Goal: Task Accomplishment & Management: Manage account settings

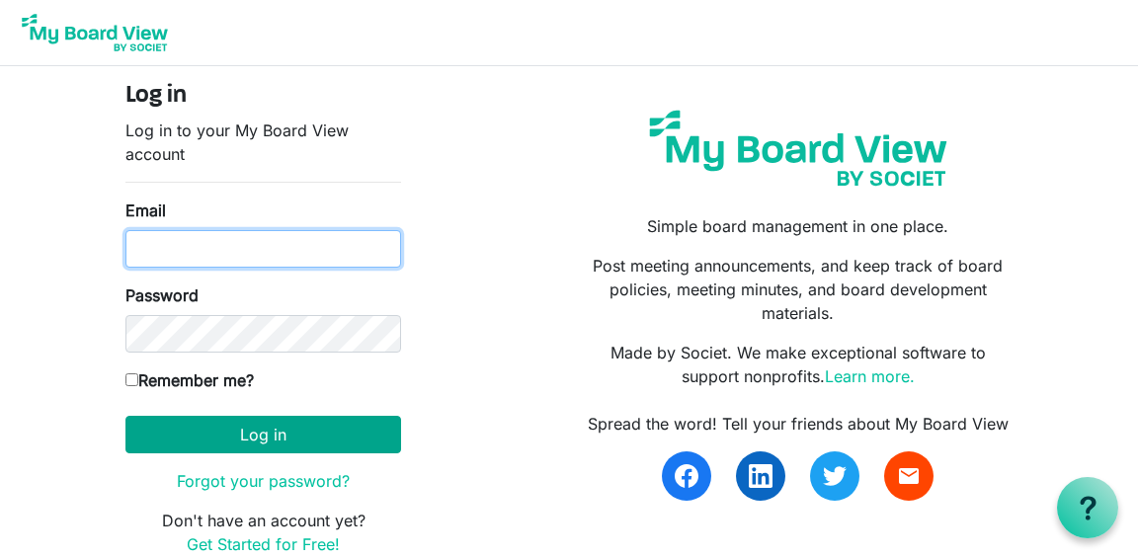
type input "kasey@partnerforbetter.com"
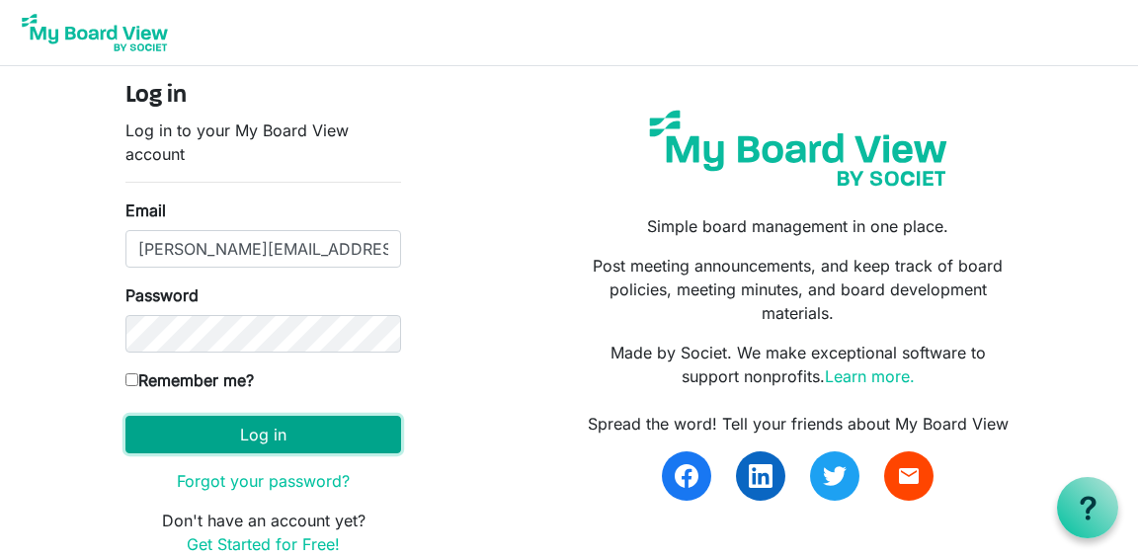
click at [260, 440] on button "Log in" at bounding box center [263, 435] width 276 height 38
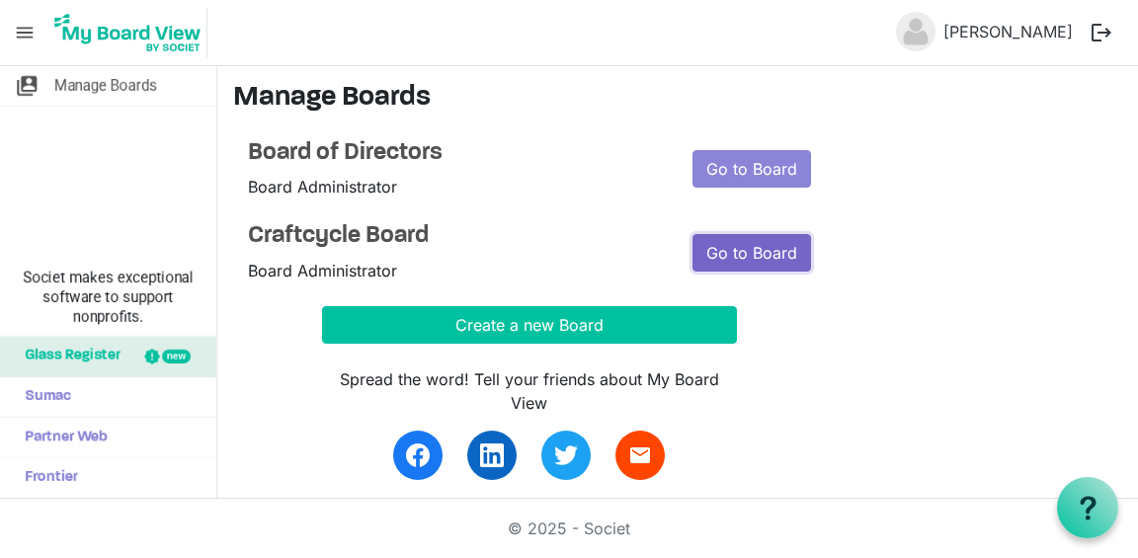
click at [760, 252] on link "Go to Board" at bounding box center [752, 253] width 119 height 38
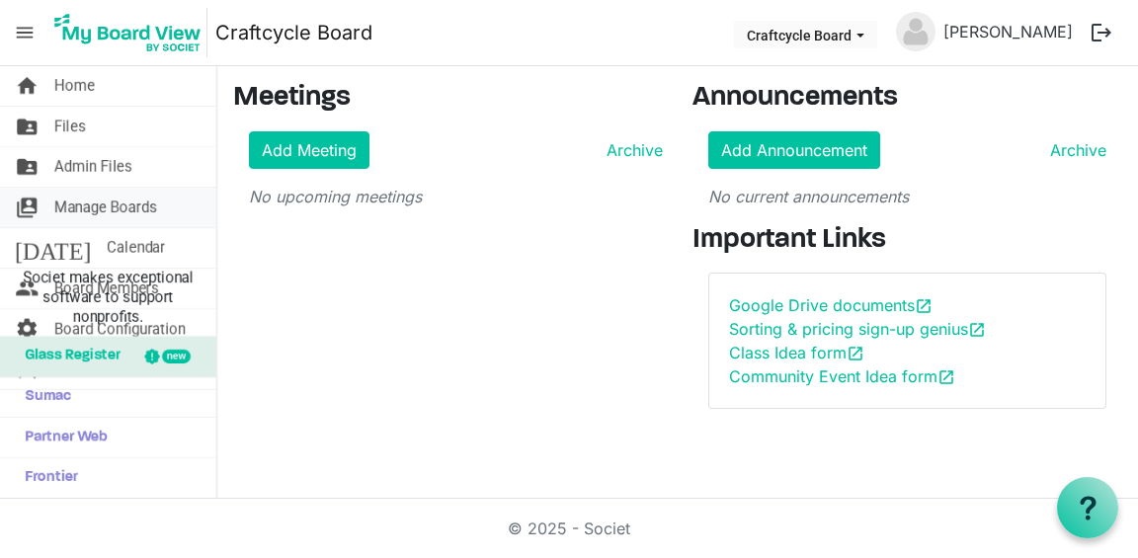
click at [28, 204] on span "switch_account" at bounding box center [27, 208] width 24 height 40
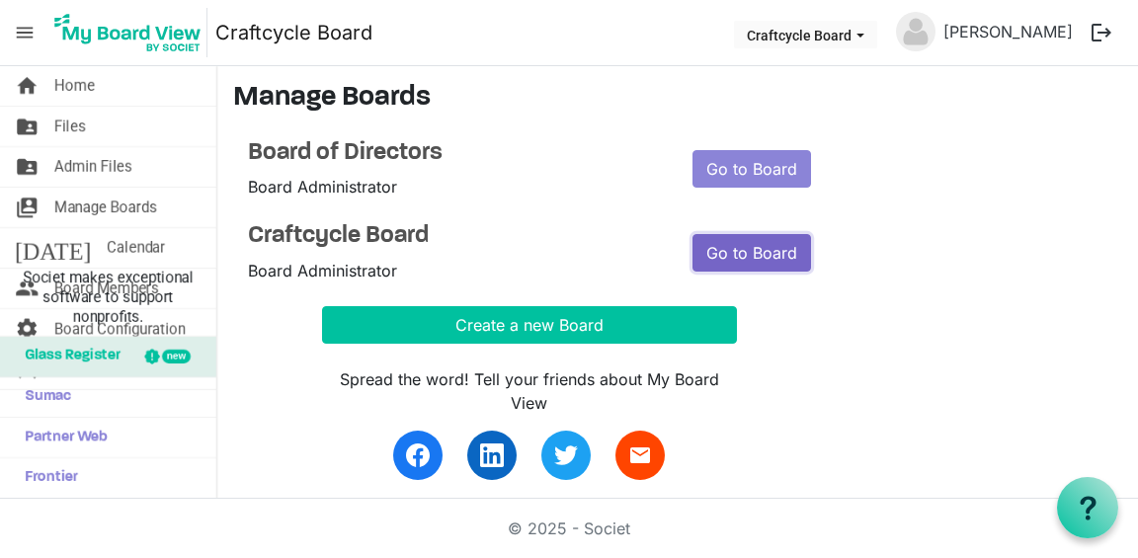
click at [774, 241] on link "Go to Board" at bounding box center [752, 253] width 119 height 38
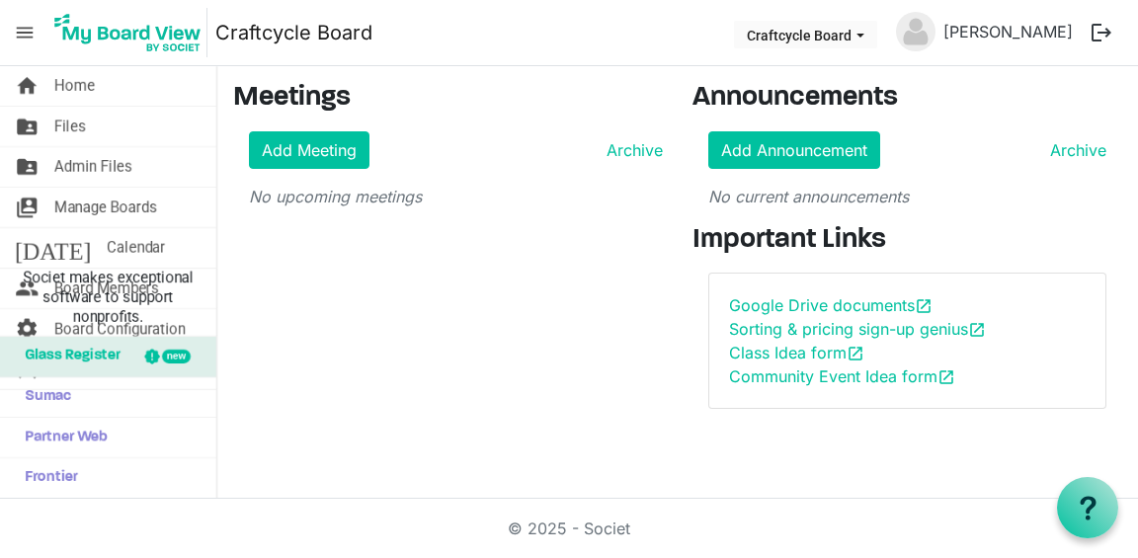
click at [29, 36] on span "menu" at bounding box center [25, 33] width 38 height 38
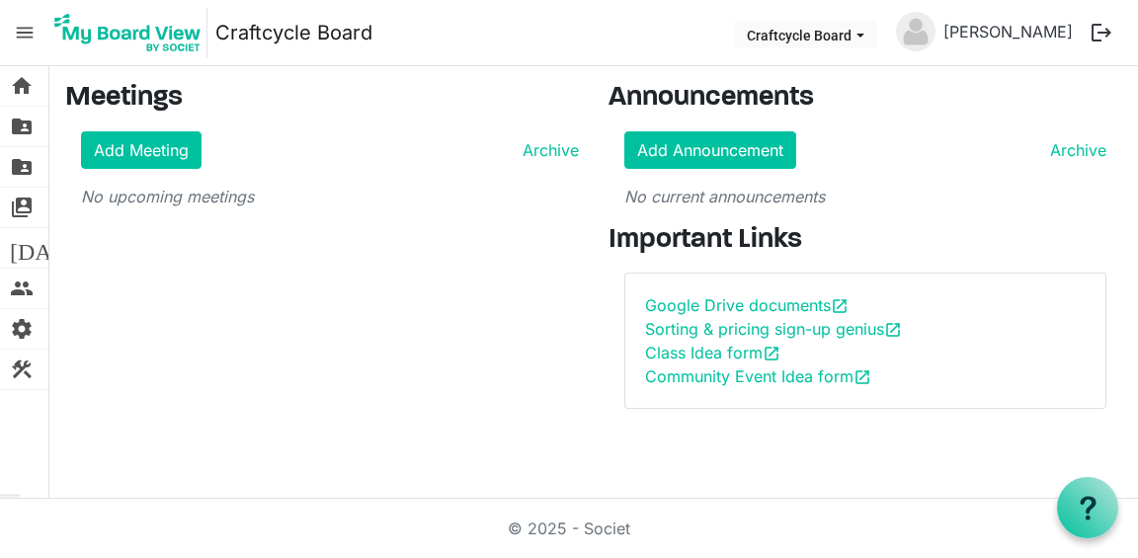
click at [29, 36] on span "menu" at bounding box center [25, 33] width 38 height 38
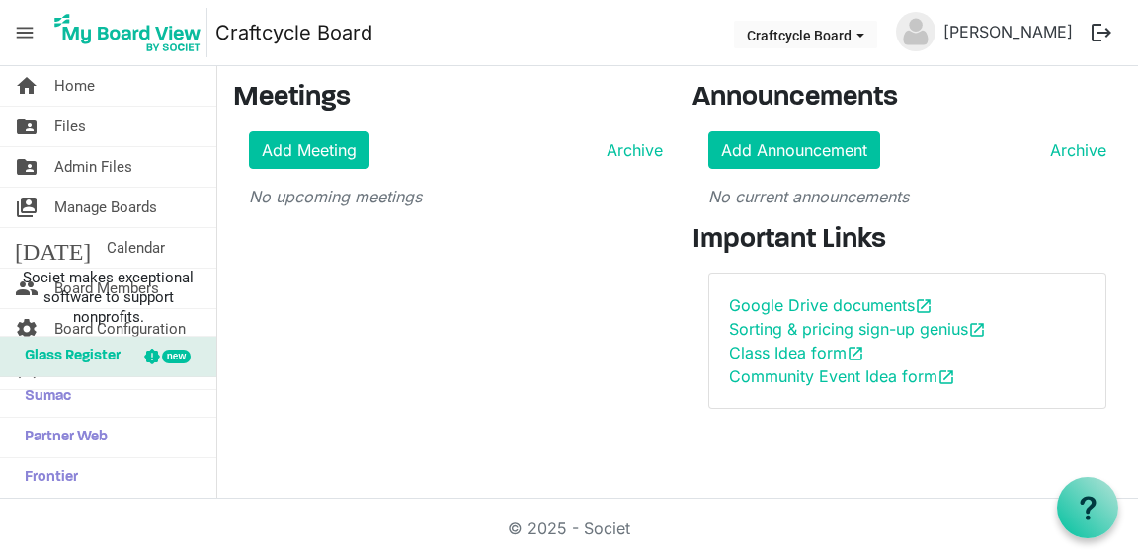
click at [29, 36] on span "menu" at bounding box center [25, 33] width 38 height 38
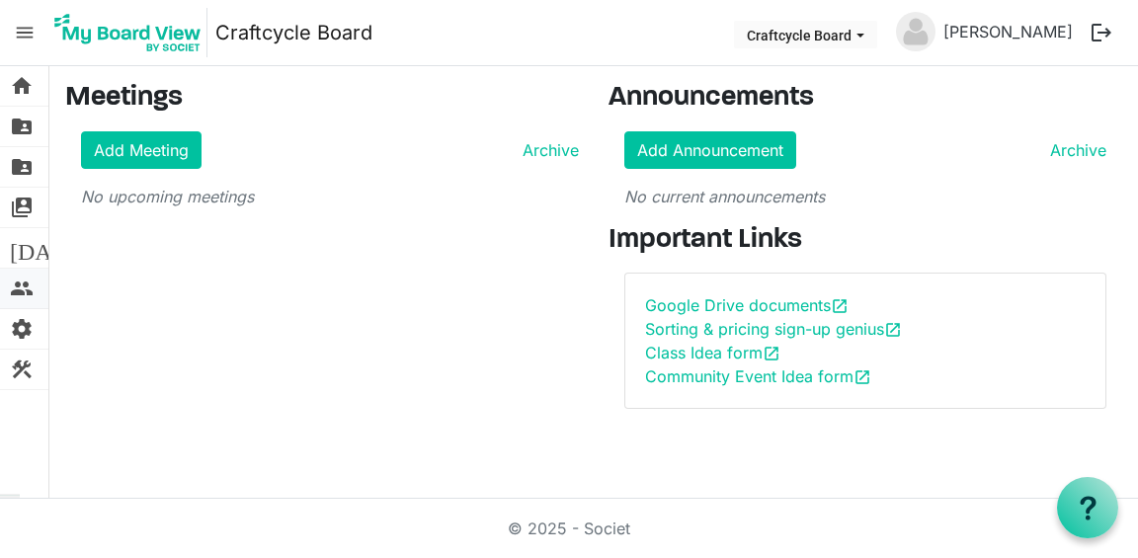
click at [29, 287] on span "people" at bounding box center [22, 289] width 24 height 40
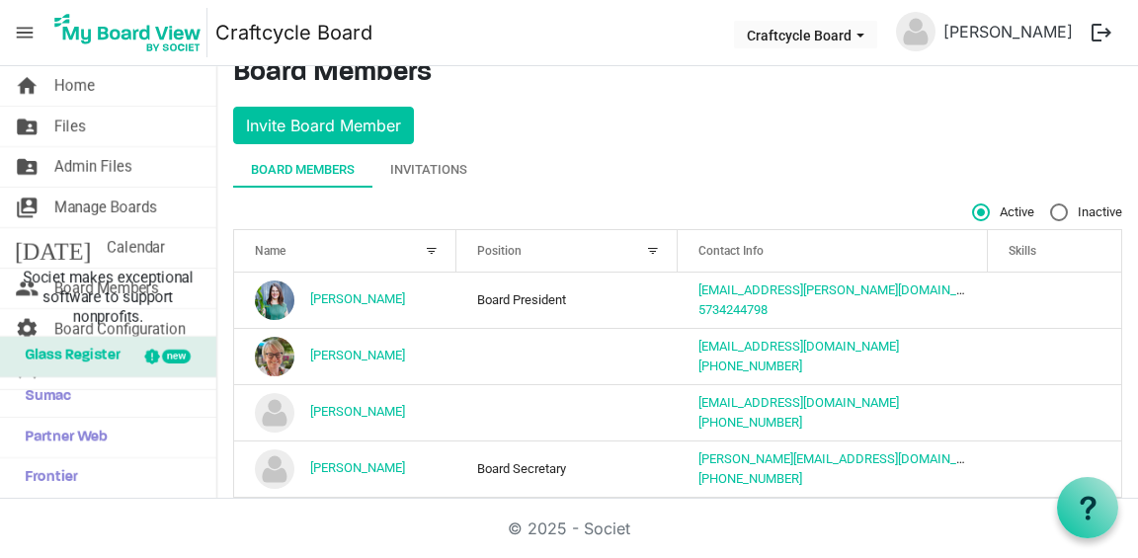
scroll to position [22, 0]
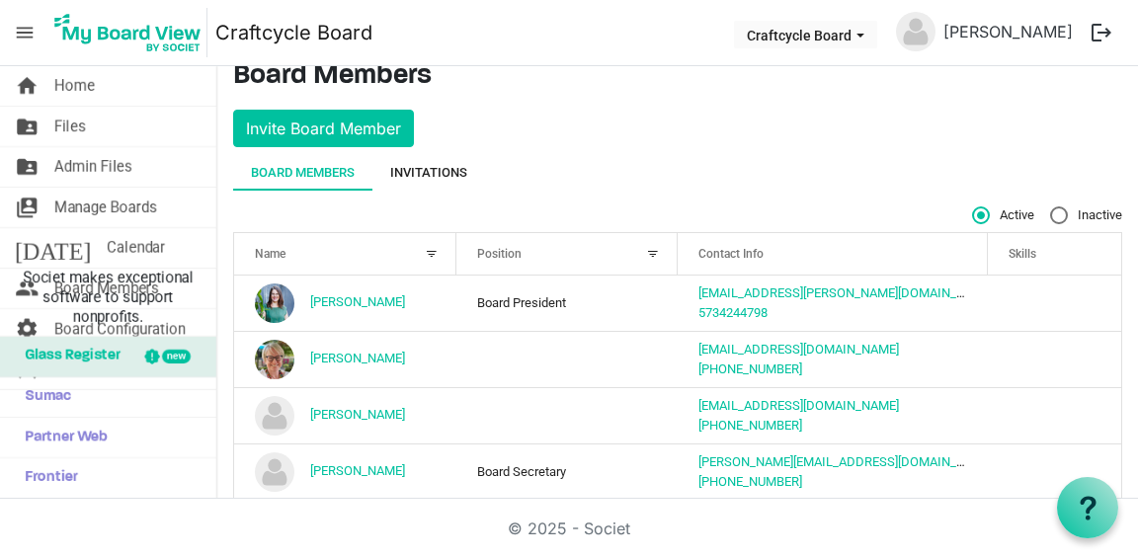
click at [441, 155] on div "Invitations" at bounding box center [428, 173] width 77 height 36
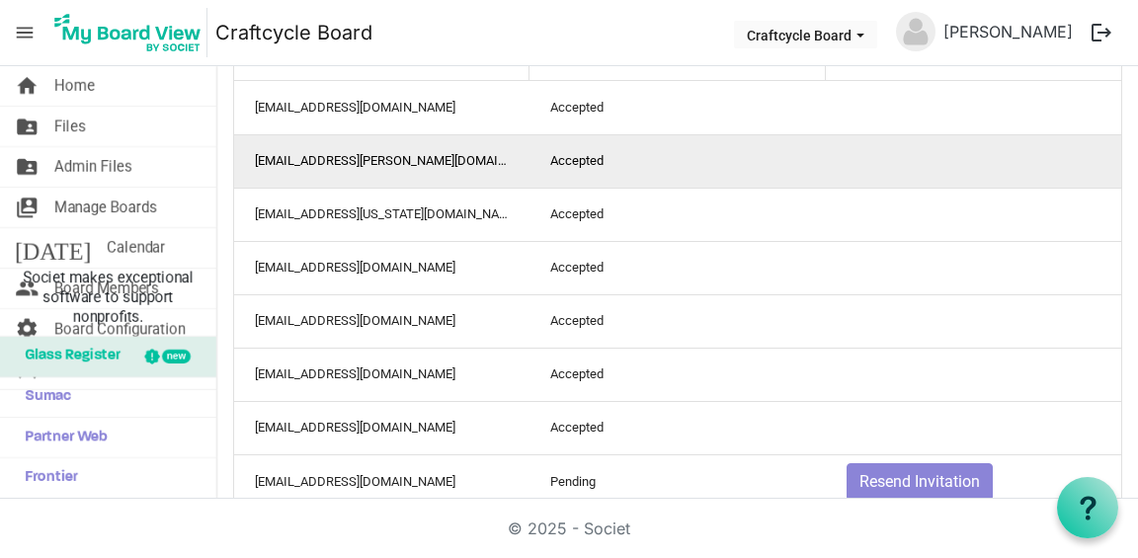
scroll to position [231, 0]
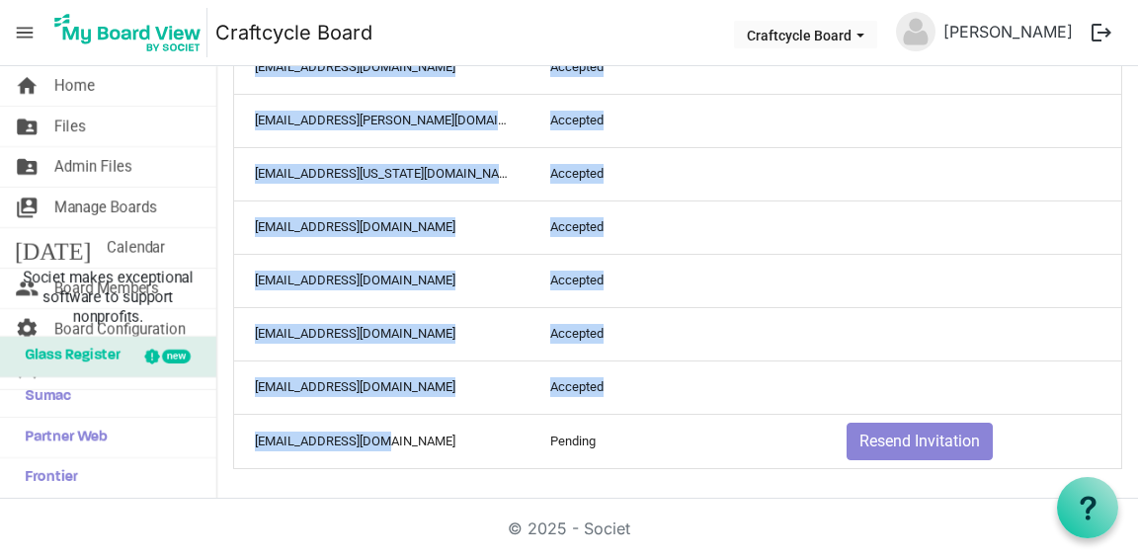
drag, startPoint x: 386, startPoint y: 443, endPoint x: 227, endPoint y: 439, distance: 159.1
click at [227, 439] on main "Board Members Invite Board Member Board Members Invitations Active Inactive Nam…" at bounding box center [677, 168] width 921 height 666
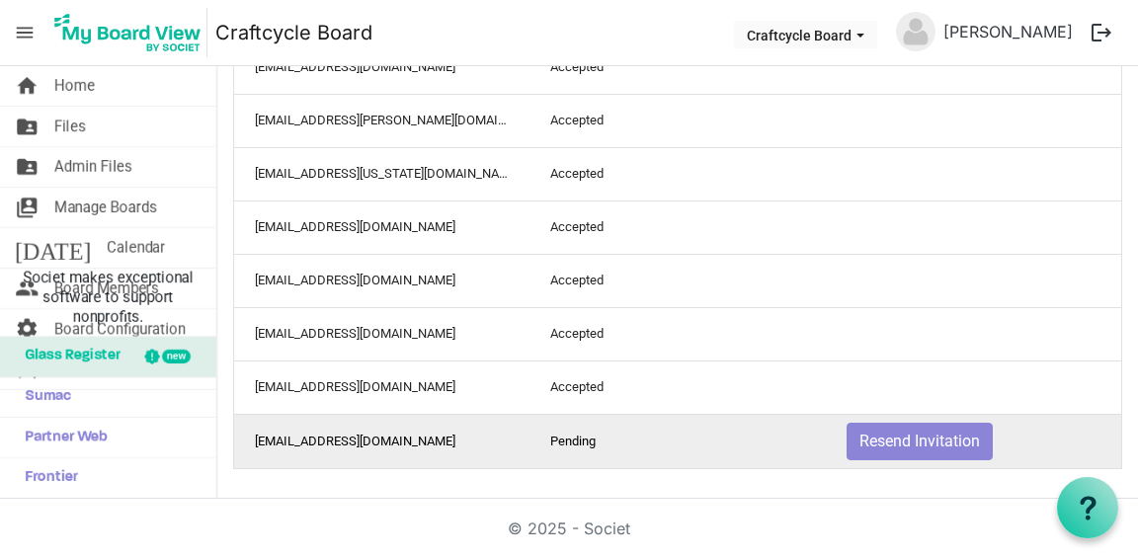
click at [276, 442] on td "[EMAIL_ADDRESS][DOMAIN_NAME]" at bounding box center [381, 441] width 295 height 54
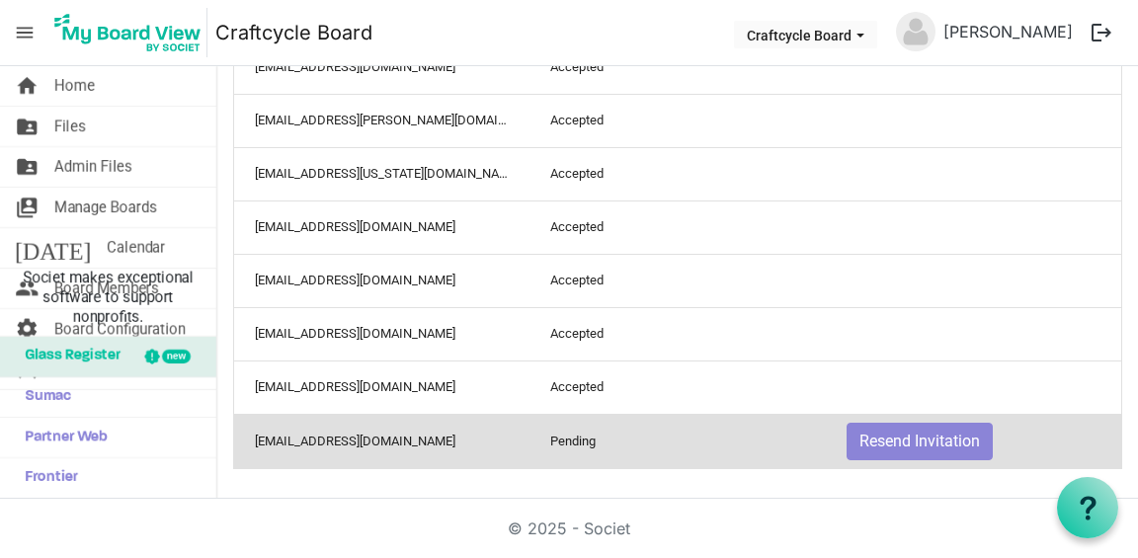
click at [276, 442] on td "[EMAIL_ADDRESS][DOMAIN_NAME]" at bounding box center [381, 441] width 295 height 54
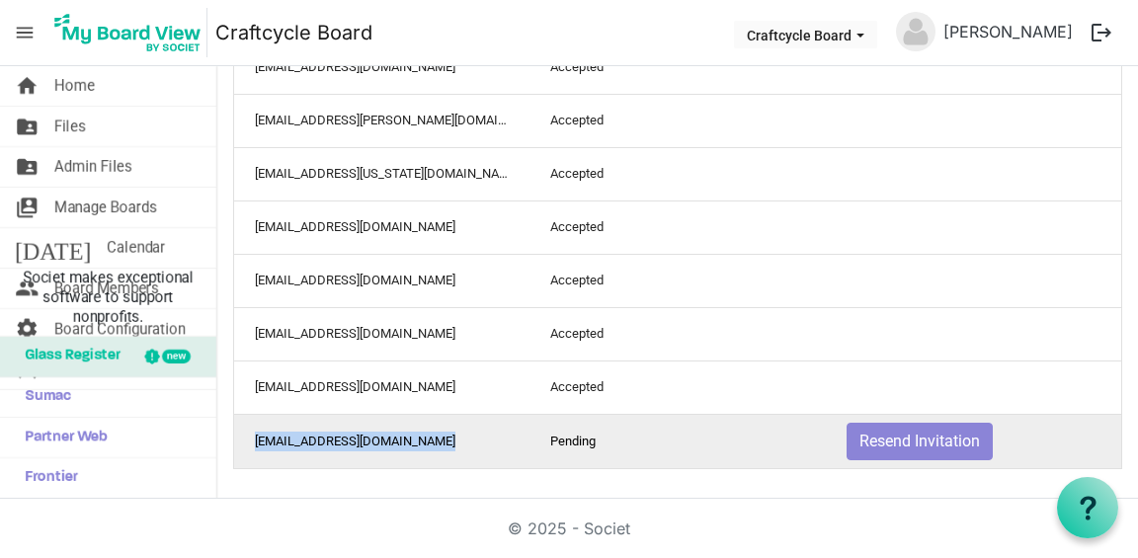
copy td "[EMAIL_ADDRESS][DOMAIN_NAME]"
